Goal: Transaction & Acquisition: Download file/media

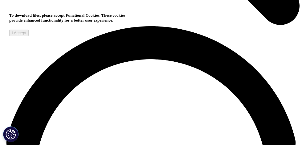
scroll to position [280, 283]
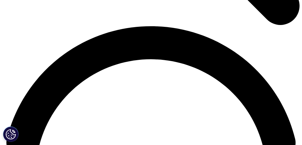
scroll to position [280, 283]
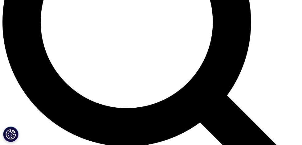
scroll to position [295, 283]
type input "Ann"
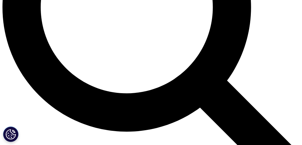
scroll to position [288, 283]
type input "Bedal"
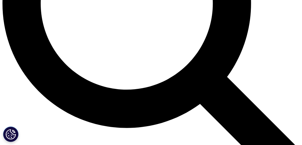
scroll to position [0, 0]
type input "ann.bedal@intuit.com"
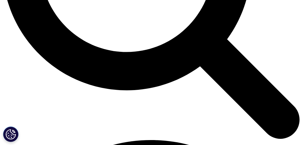
type input "Strategy"
type input "Intuit"
select select "[GEOGRAPHIC_DATA]"
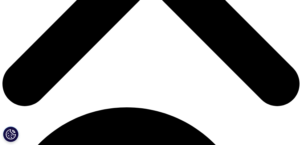
scroll to position [200, 0]
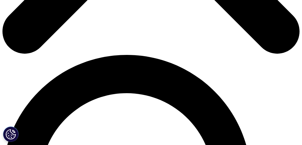
scroll to position [254, 0]
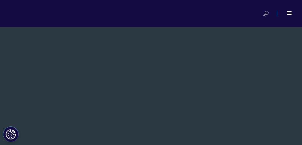
scroll to position [341, 283]
